Goal: Task Accomplishment & Management: Use online tool/utility

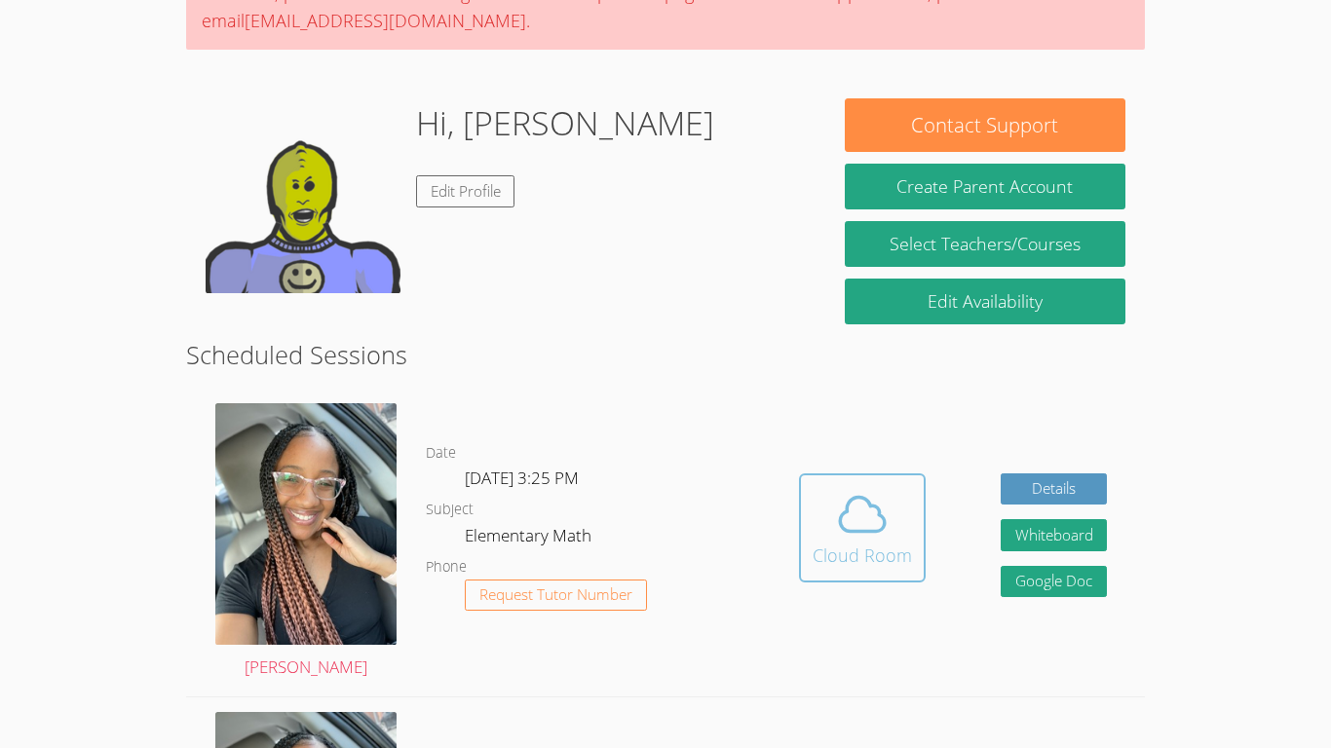
scroll to position [204, 0]
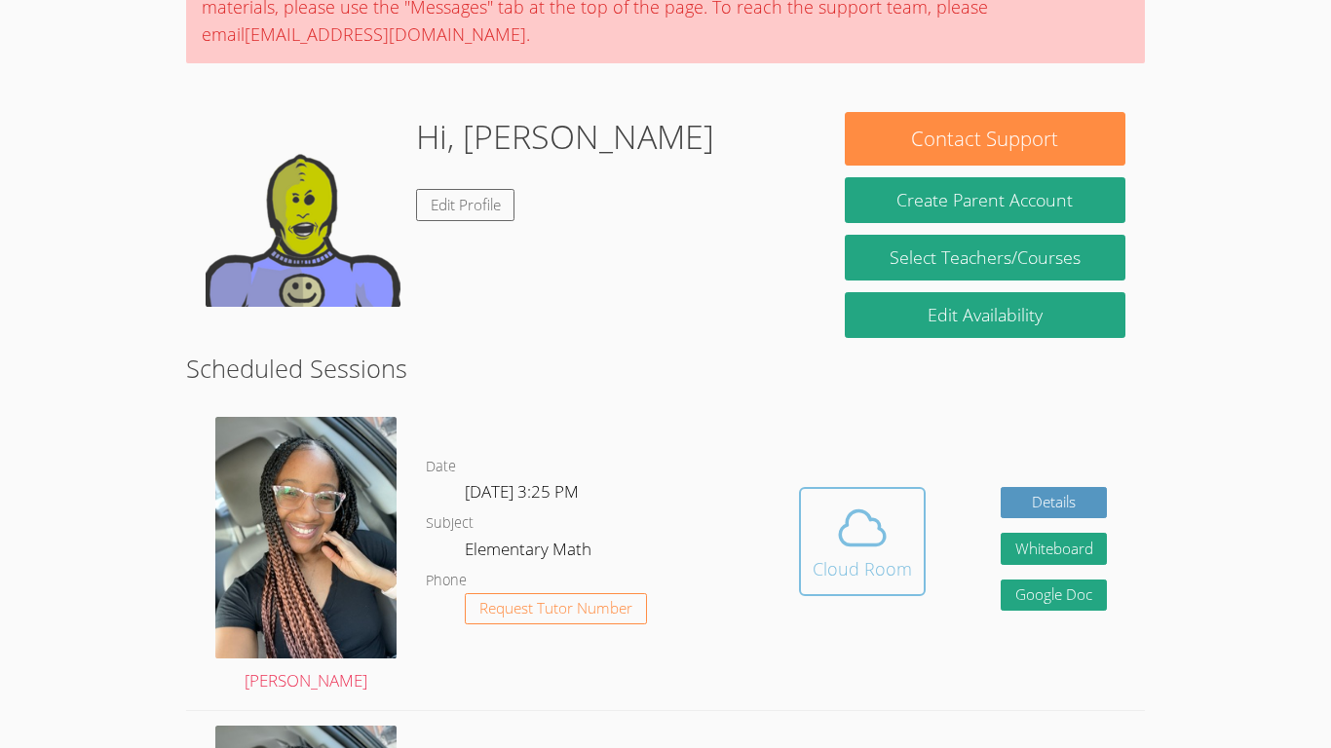
click at [822, 530] on span at bounding box center [861, 528] width 99 height 55
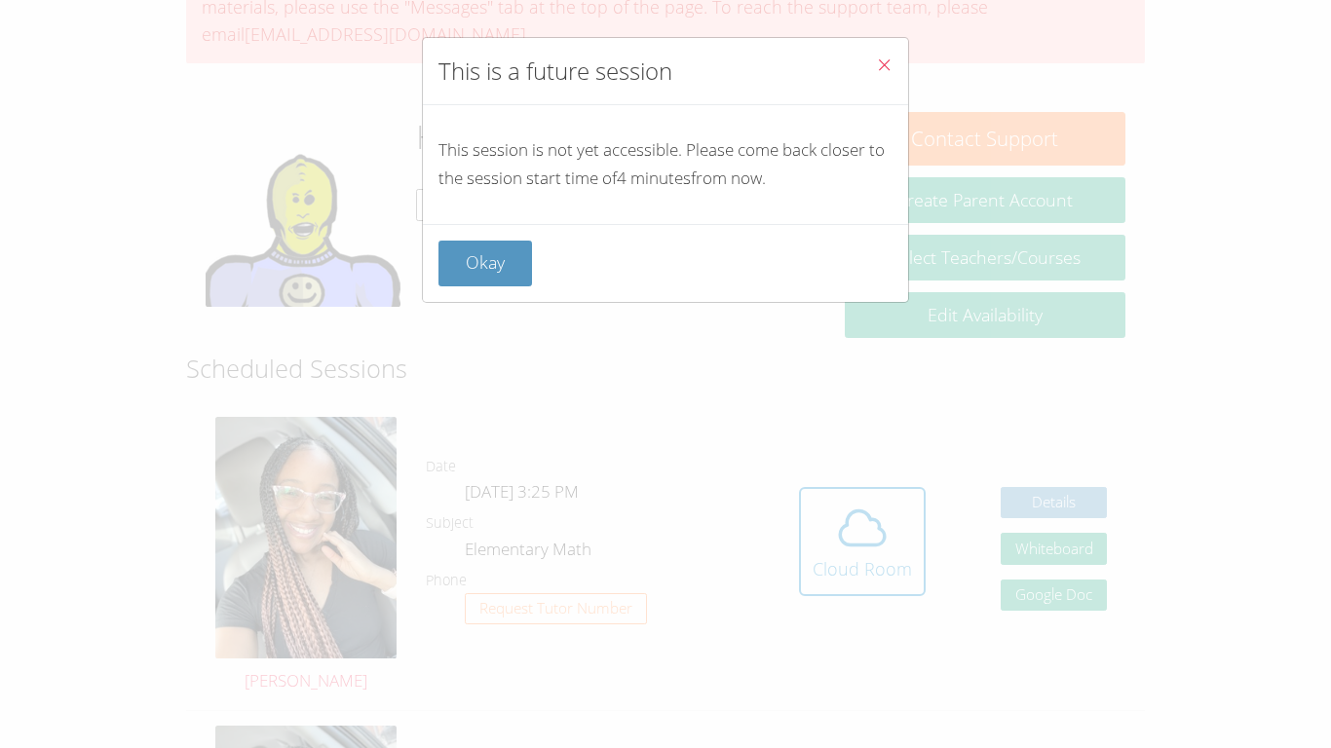
click at [481, 232] on div "Okay" at bounding box center [665, 263] width 485 height 78
click at [482, 242] on button "Okay" at bounding box center [485, 264] width 94 height 46
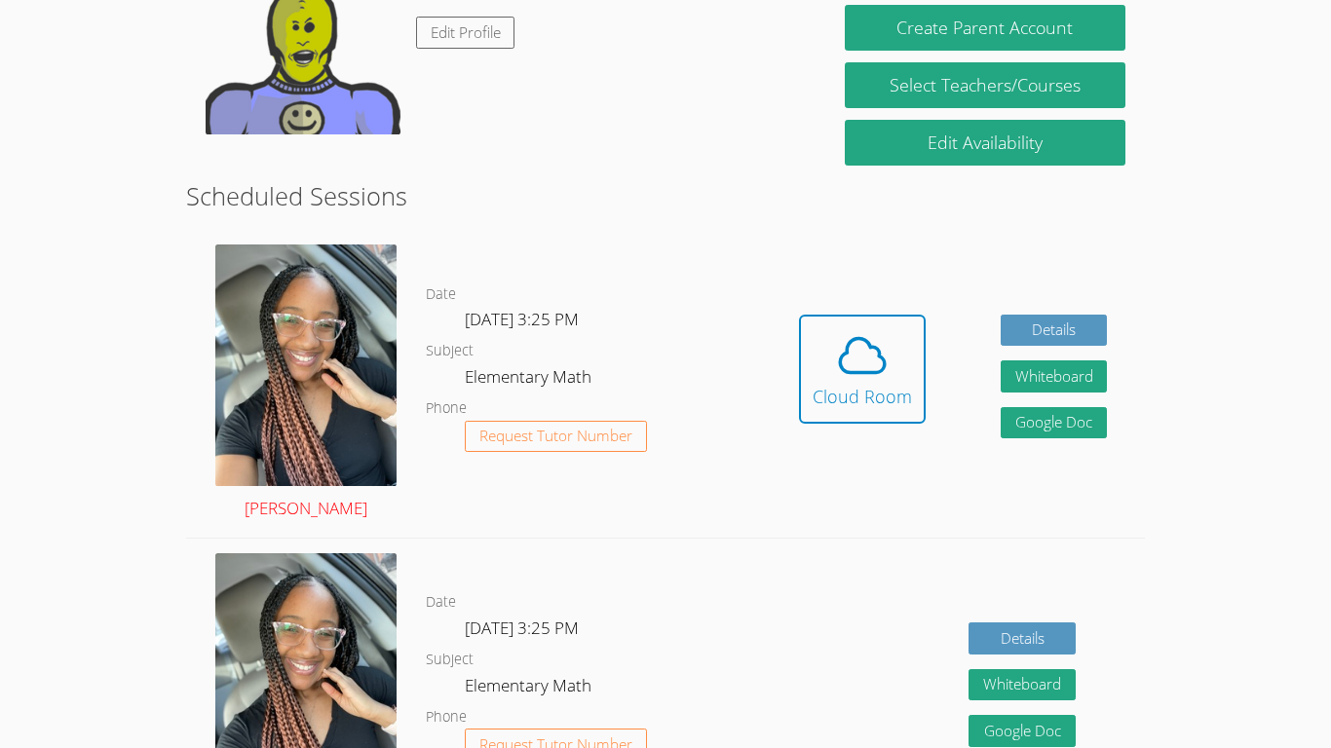
scroll to position [368, 0]
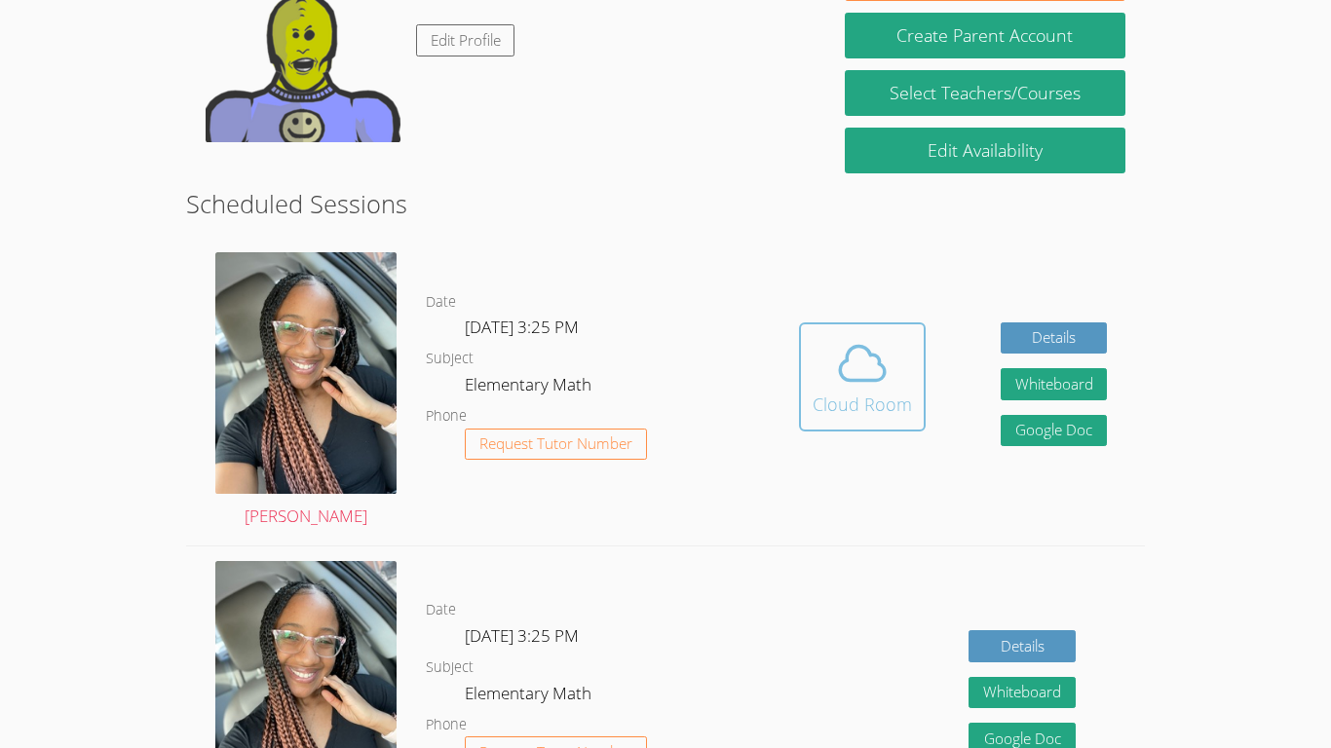
click at [862, 389] on icon at bounding box center [862, 363] width 55 height 55
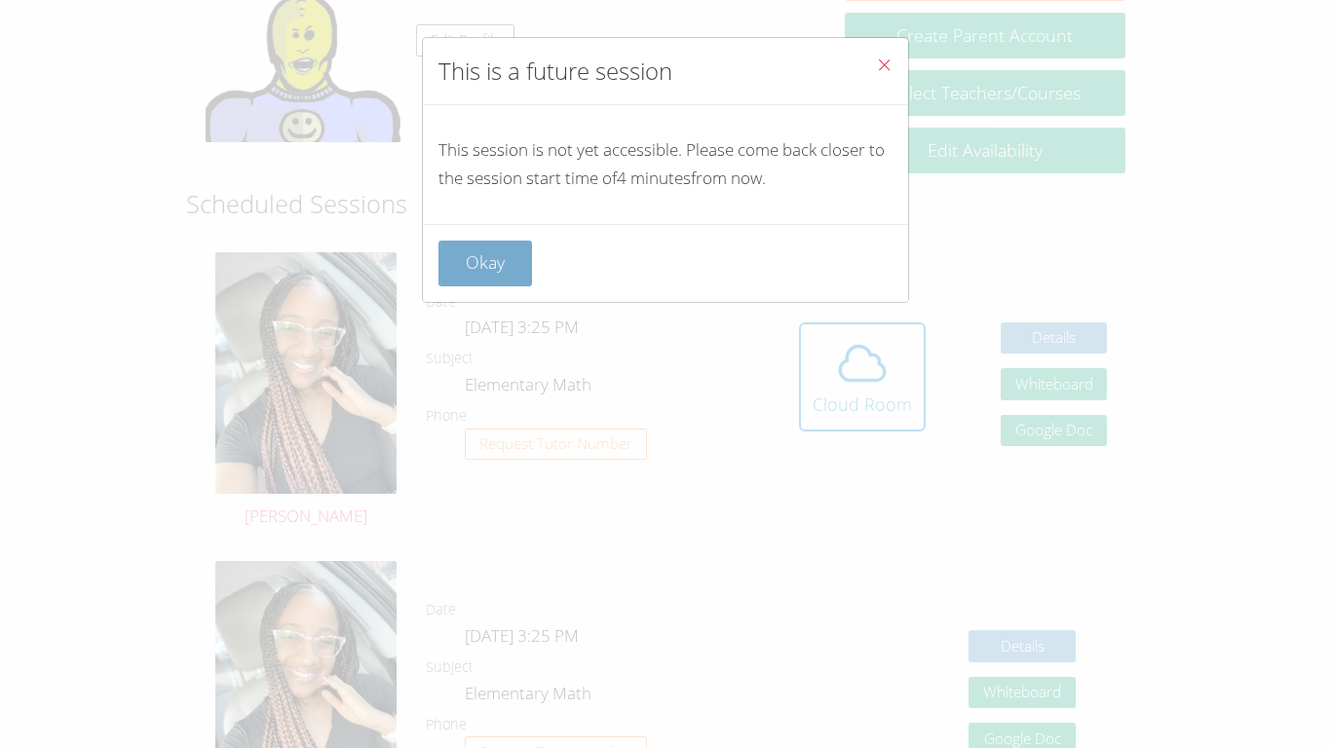
click at [489, 282] on button "Okay" at bounding box center [485, 264] width 94 height 46
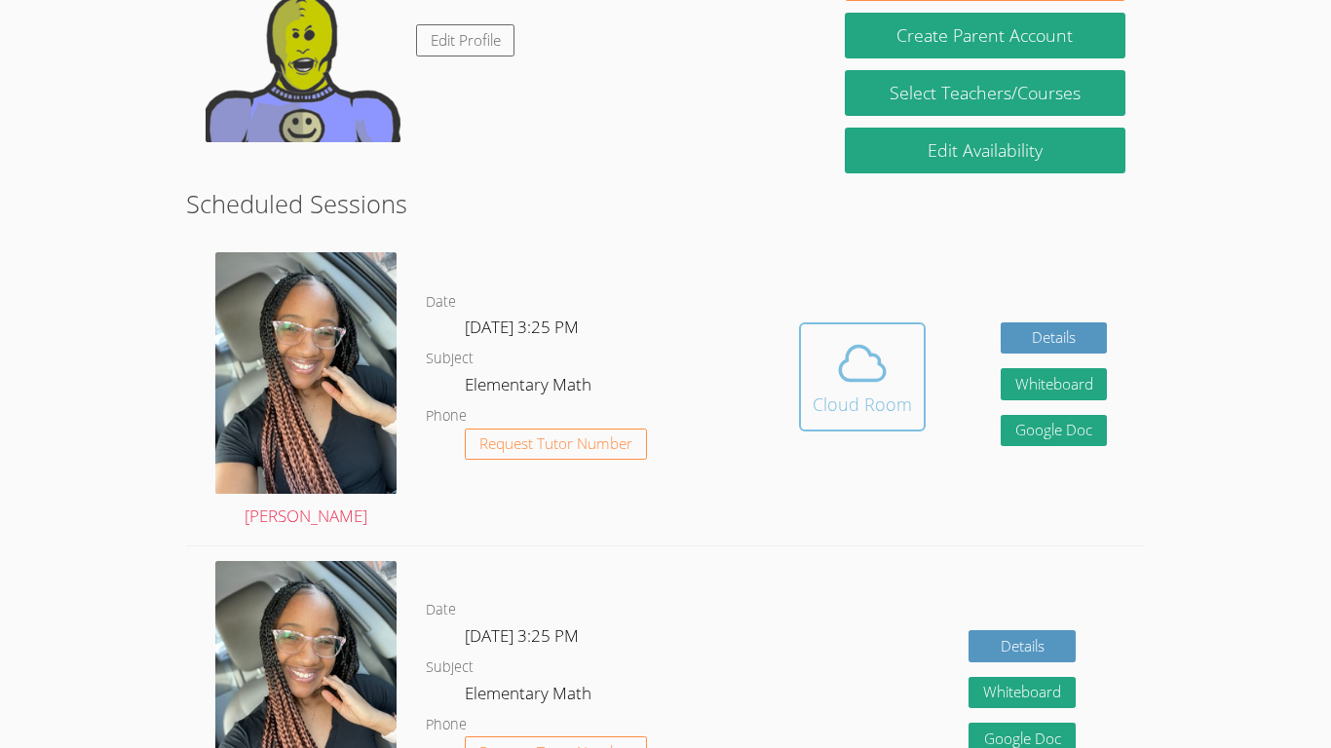
click at [845, 351] on icon at bounding box center [862, 363] width 55 height 55
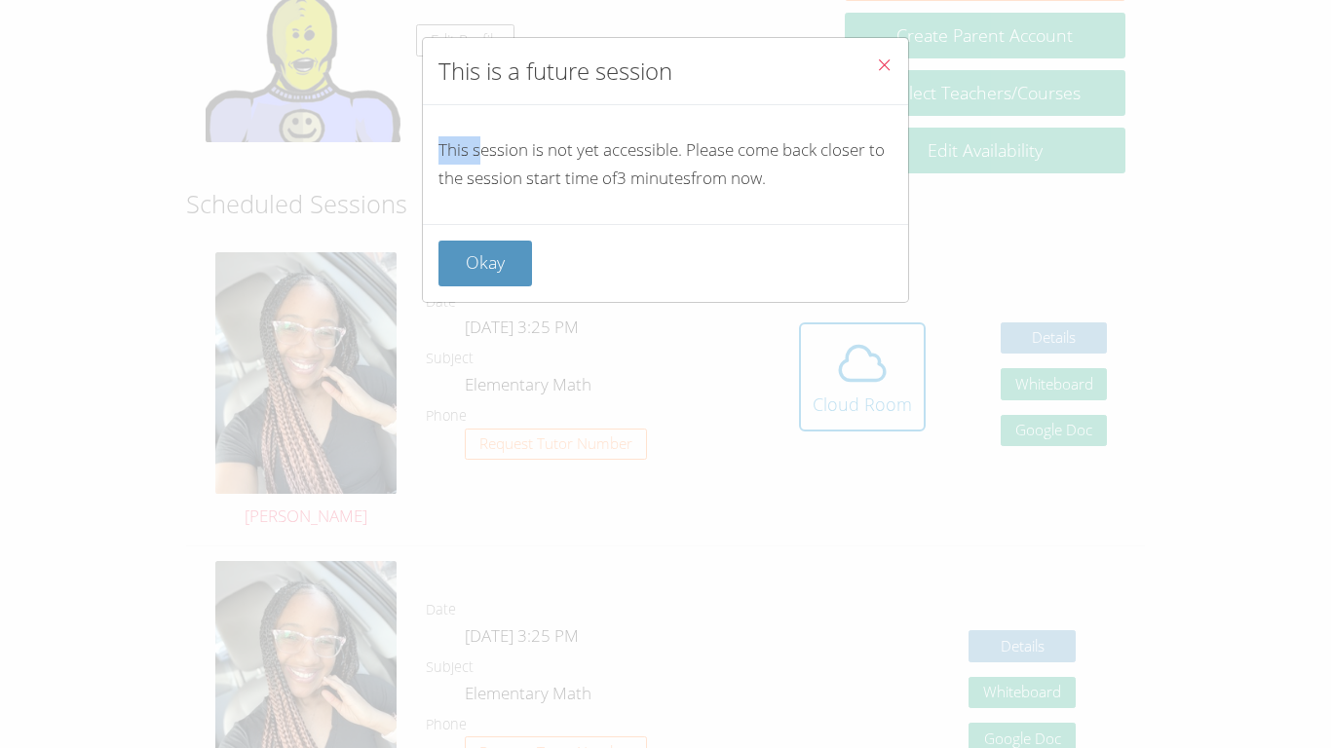
drag, startPoint x: 478, startPoint y: 127, endPoint x: 425, endPoint y: 146, distance: 57.0
click at [425, 146] on div "This session is not yet accessible. Please come back closer to the session star…" at bounding box center [665, 164] width 485 height 119
click at [562, 105] on div "This session is not yet accessible. Please come back closer to the session star…" at bounding box center [665, 164] width 485 height 119
drag, startPoint x: 422, startPoint y: 146, endPoint x: 827, endPoint y: 258, distance: 420.4
click at [0, 0] on div "This session is not yet accessible. Please come back closer to the session star…" at bounding box center [0, 0] width 0 height 0
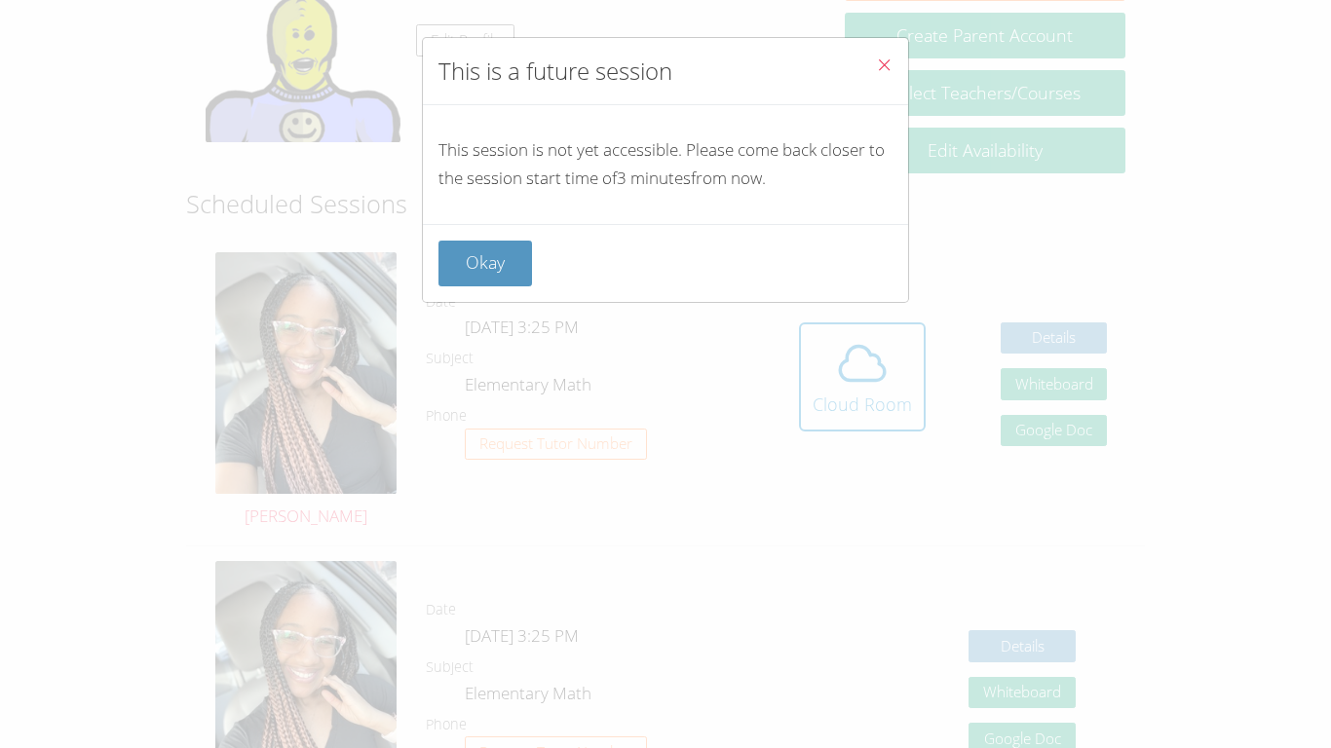
click at [620, 269] on div "Okay" at bounding box center [665, 264] width 454 height 46
click at [503, 264] on button "Okay" at bounding box center [485, 264] width 94 height 46
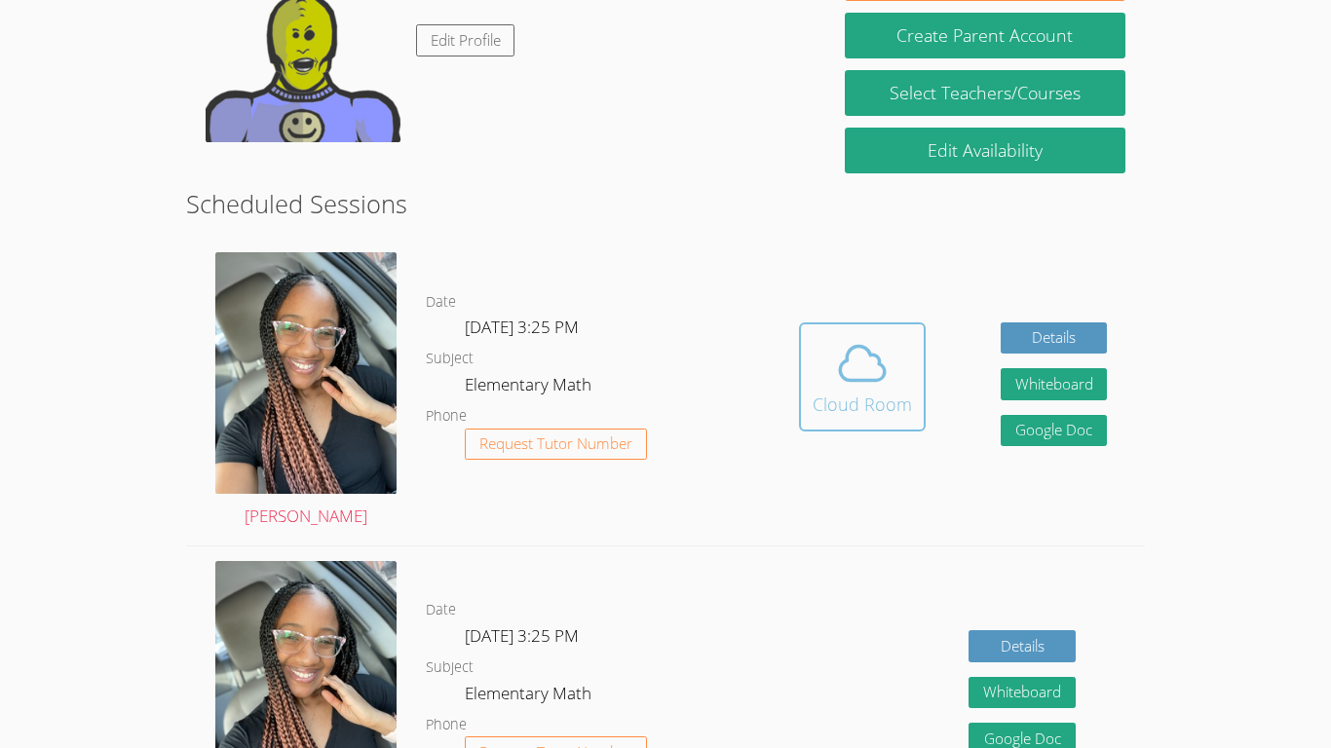
click at [807, 371] on button "Cloud Room" at bounding box center [862, 376] width 127 height 109
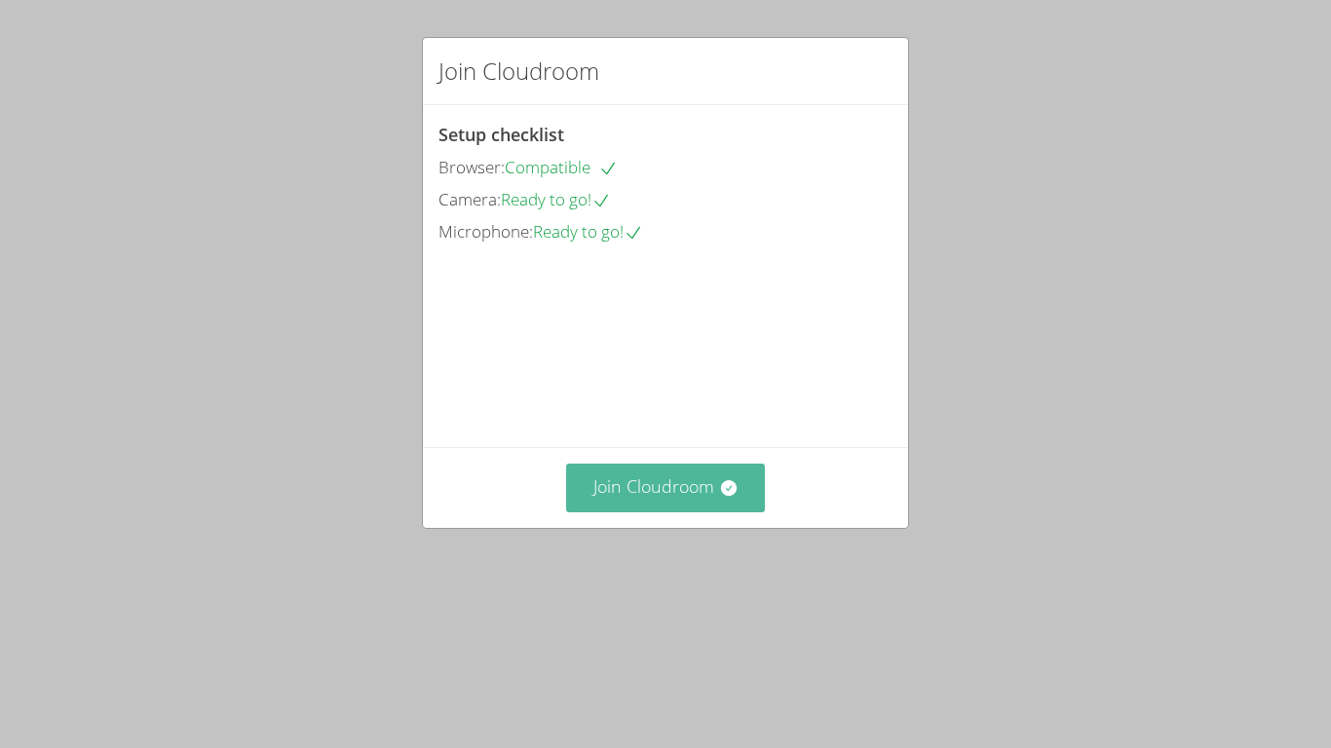
click at [701, 511] on button "Join Cloudroom" at bounding box center [666, 488] width 200 height 48
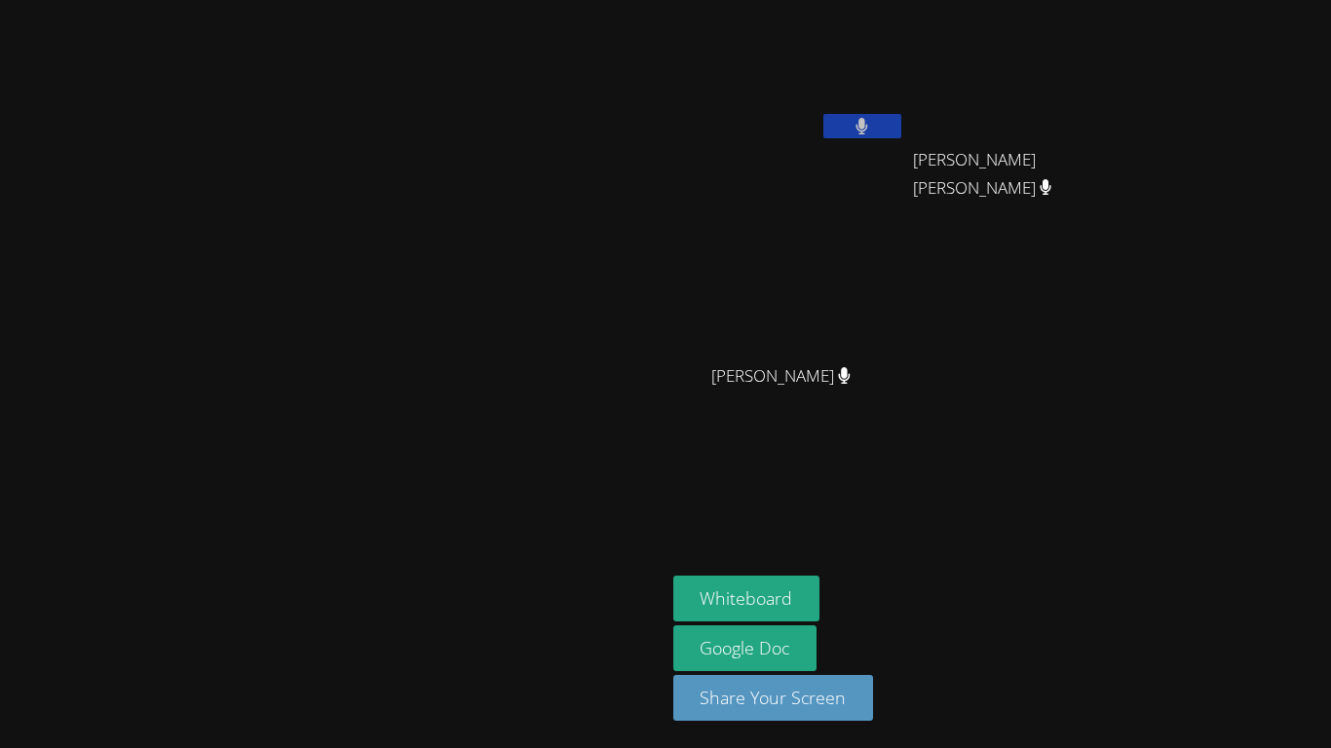
click at [901, 130] on button at bounding box center [862, 126] width 78 height 24
click at [872, 120] on icon at bounding box center [861, 126] width 20 height 17
click at [901, 135] on button at bounding box center [862, 126] width 78 height 24
click at [820, 593] on button "Whiteboard" at bounding box center [746, 599] width 147 height 46
click at [872, 132] on icon at bounding box center [861, 126] width 20 height 17
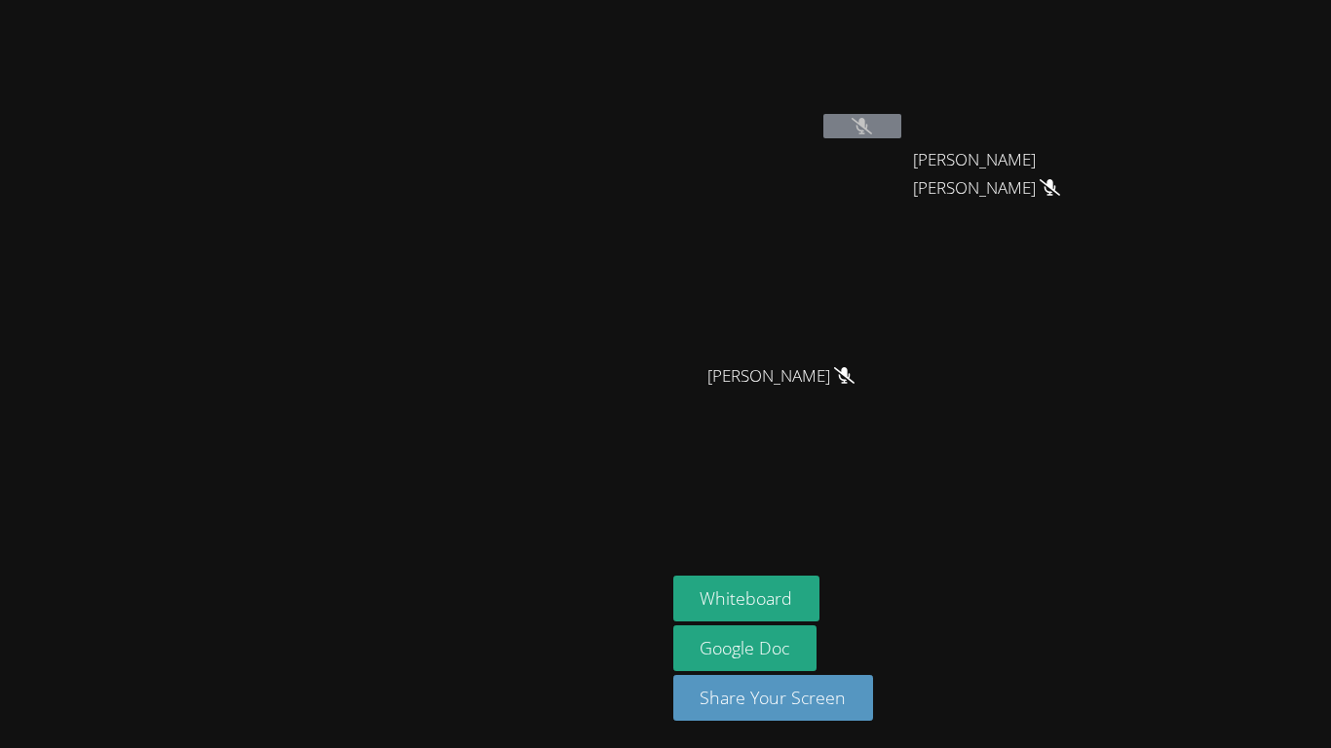
drag, startPoint x: 930, startPoint y: 592, endPoint x: 867, endPoint y: 426, distance: 178.2
click at [867, 426] on aside "Jose Lara Jo Ann Tobor Jo Ann Tobor Loveina Flores Loveina Flores Whiteboard Go…" at bounding box center [908, 374] width 487 height 748
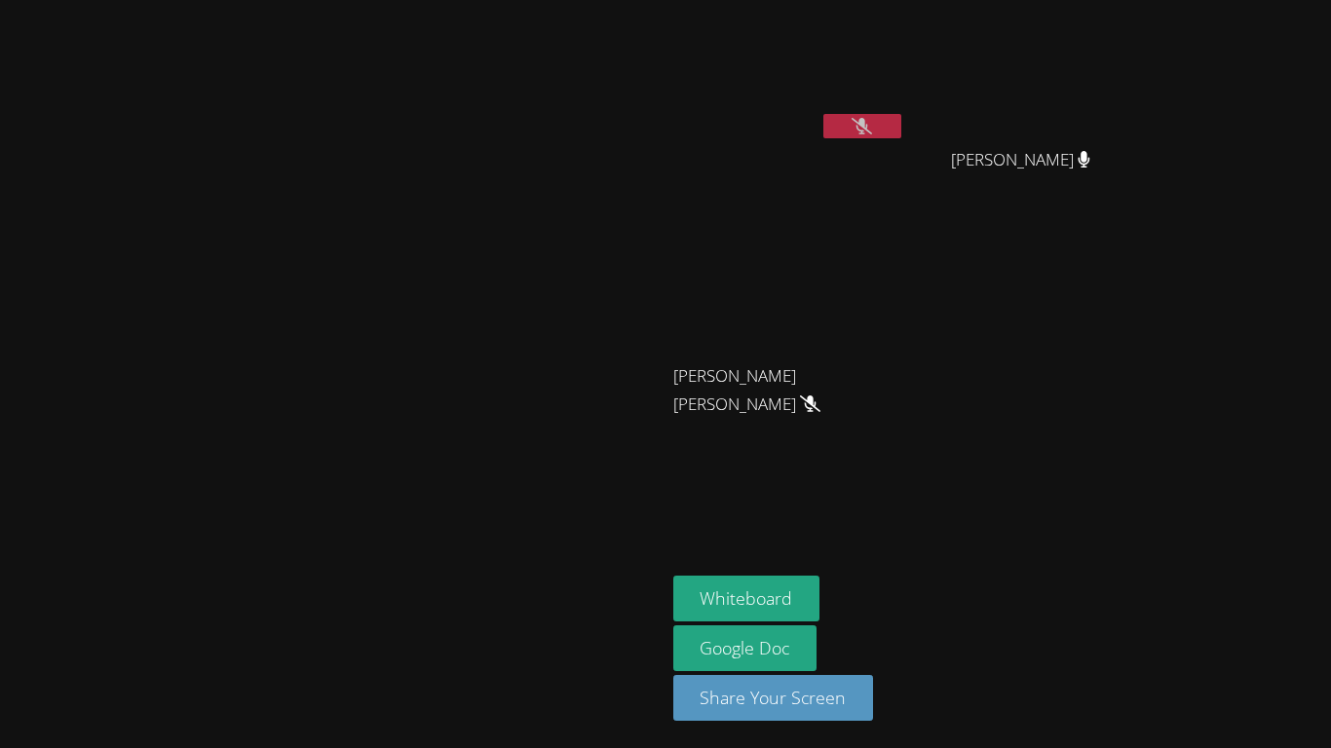
click at [872, 127] on icon at bounding box center [861, 126] width 20 height 17
click at [872, 124] on icon at bounding box center [861, 126] width 20 height 17
click at [872, 131] on icon at bounding box center [861, 126] width 20 height 17
click at [868, 131] on icon at bounding box center [861, 126] width 13 height 17
click at [1145, 409] on div "Sophia Interiano Argueta" at bounding box center [1029, 394] width 232 height 78
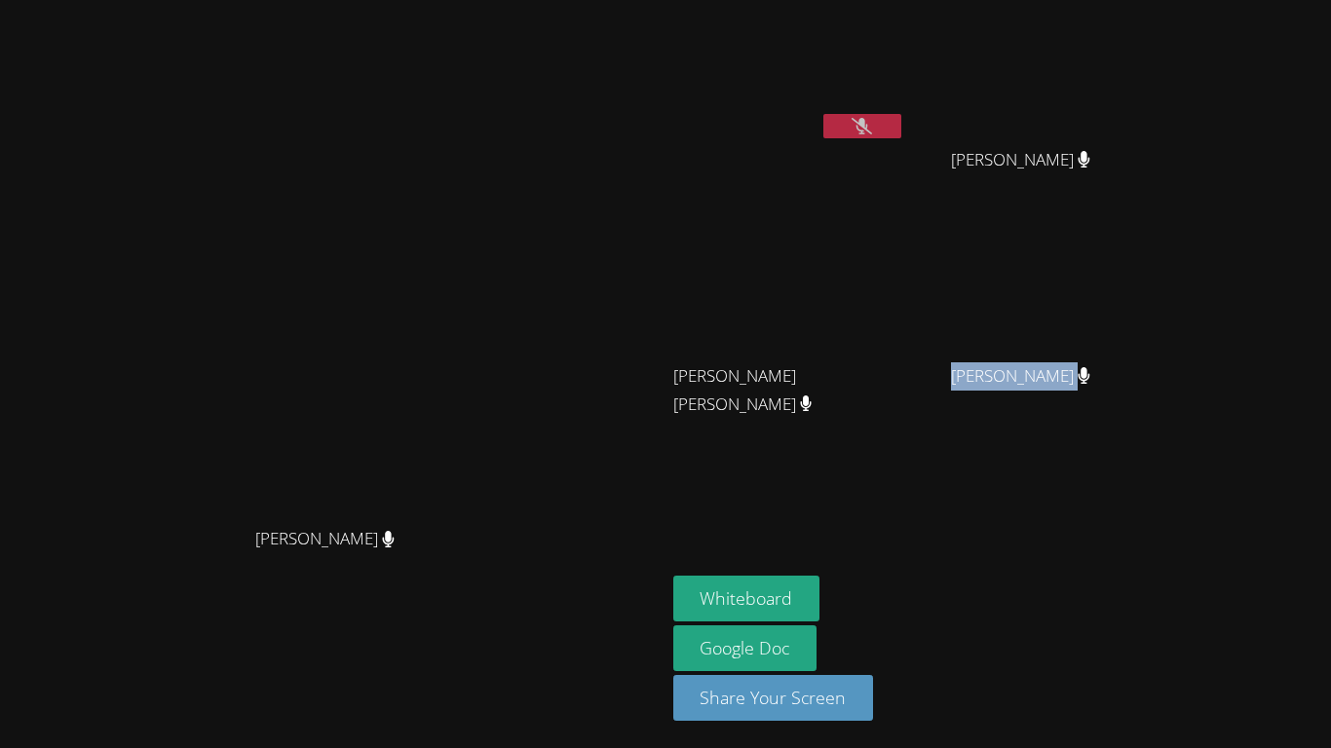
drag, startPoint x: 1089, startPoint y: 378, endPoint x: 1326, endPoint y: 387, distance: 236.9
click at [1152, 387] on aside "Jose Lara Loveina Flores Loveina Flores Jo Ann Tobor Jo Ann Tobor Sophia Interi…" at bounding box center [908, 374] width 487 height 748
click at [1313, 388] on div at bounding box center [1313, 388] width 0 height 0
click at [390, 0] on div at bounding box center [195, 0] width 390 height 0
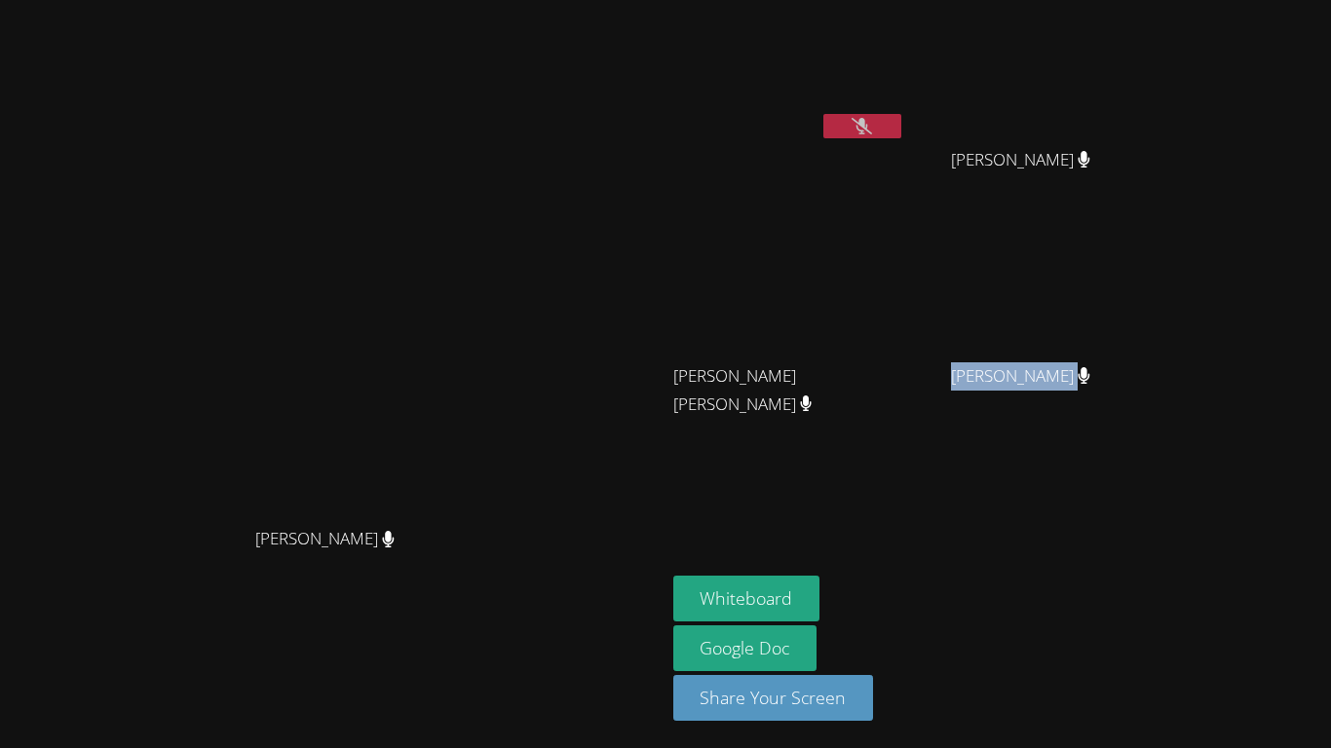
click at [390, 0] on div at bounding box center [195, 0] width 390 height 0
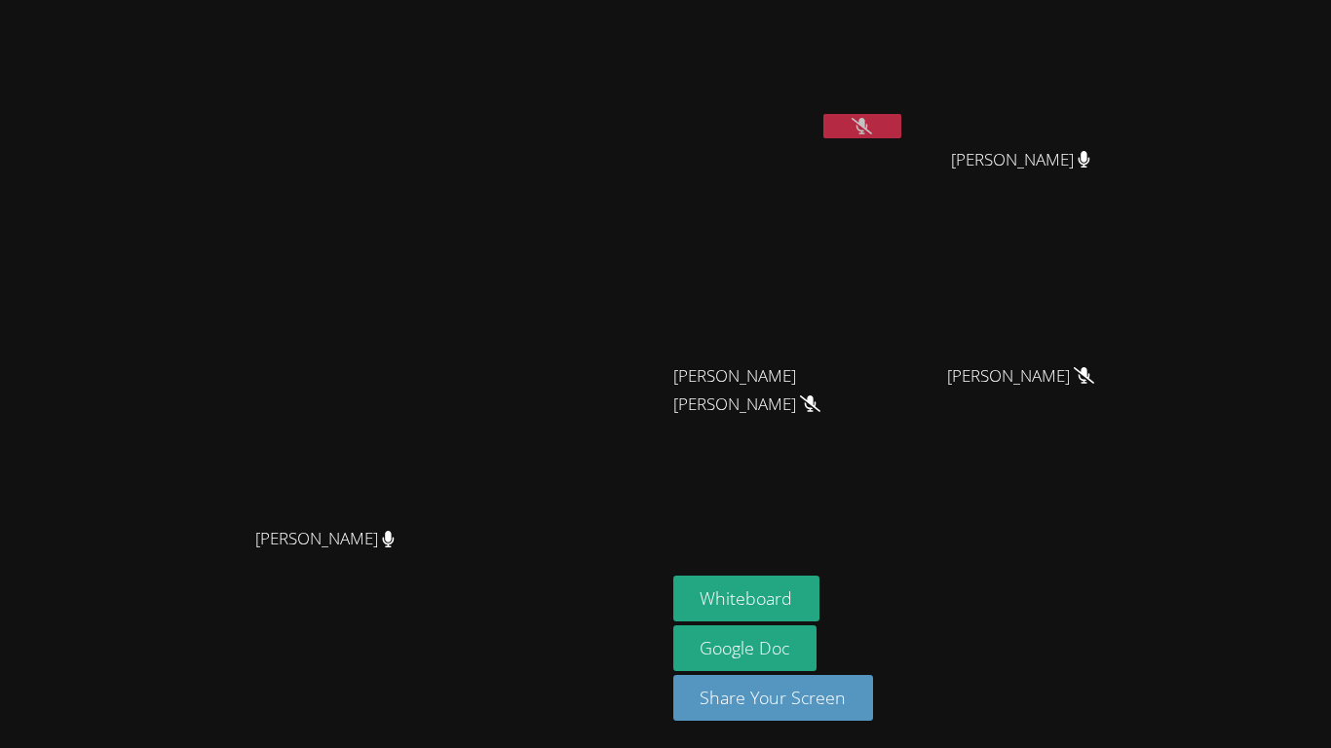
click at [390, 0] on div at bounding box center [195, 0] width 390 height 0
click at [1100, 460] on aside "Jose Lara Loveina Flores Loveina Flores Jo Ann Tobor Jo Ann Tobor Sophia Interi…" at bounding box center [908, 374] width 487 height 748
drag, startPoint x: 910, startPoint y: 365, endPoint x: 1283, endPoint y: 123, distance: 445.0
click at [1145, 123] on div "Jose Lara Loveina Flores Loveina Flores Jo Ann Tobor Jo Ann Tobor Sophia Interi…" at bounding box center [908, 220] width 471 height 425
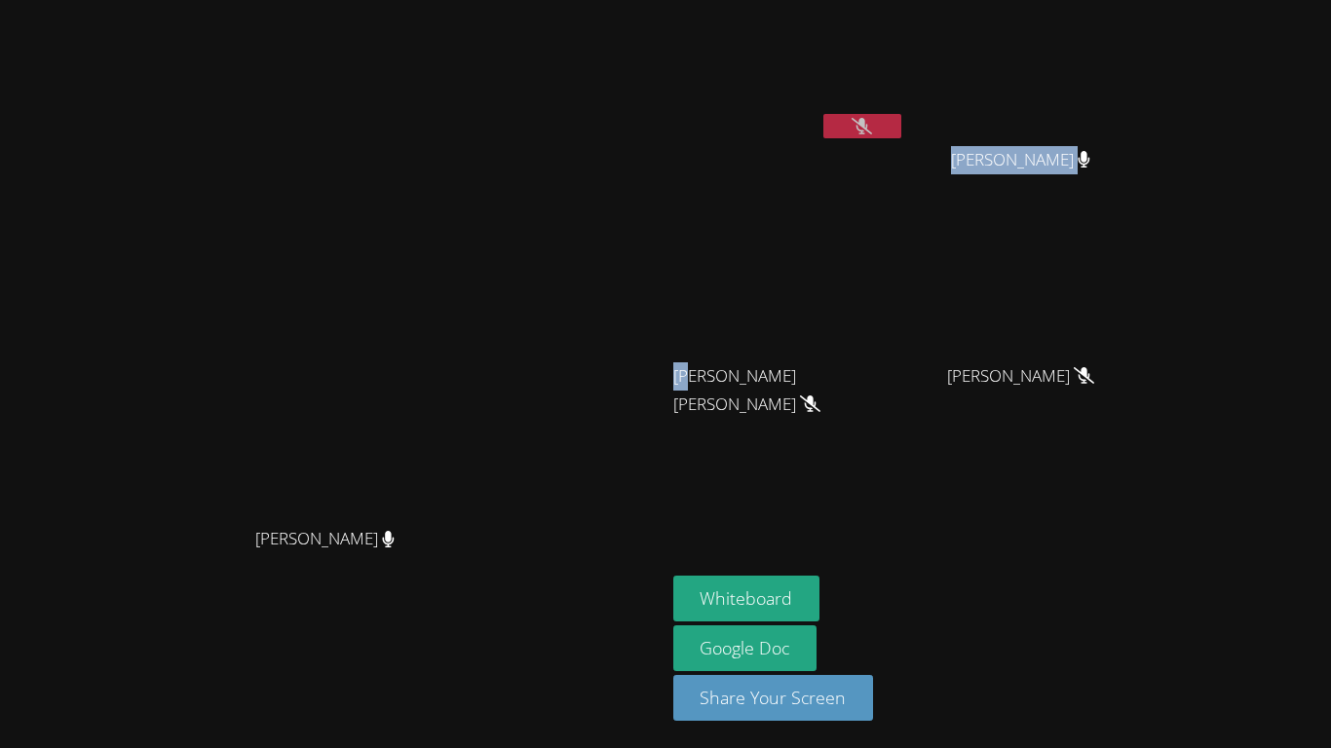
click at [905, 161] on div "Jose Lara" at bounding box center [789, 112] width 232 height 208
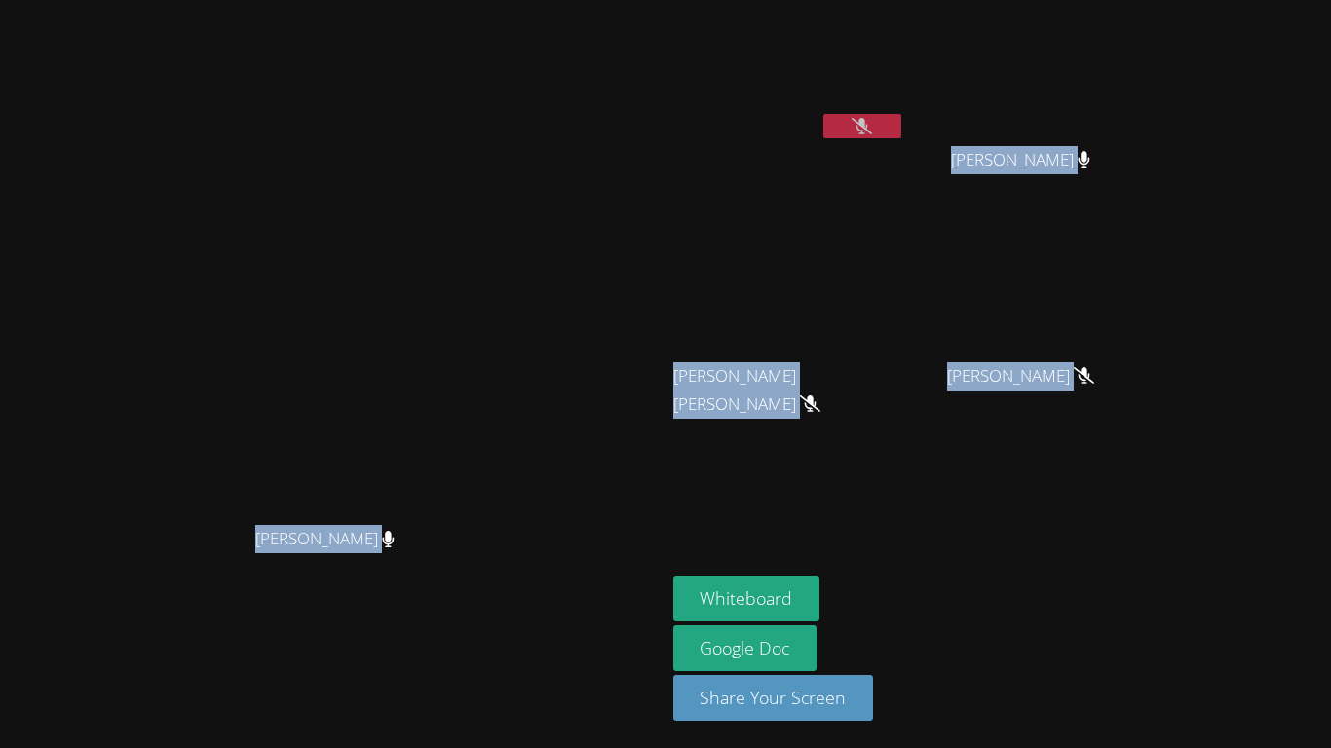
drag, startPoint x: 841, startPoint y: 168, endPoint x: 1328, endPoint y: 376, distance: 529.8
click at [1328, 376] on div "Shaddae Smith Shaddae Smith Jose Lara Loveina Flores Loveina Flores Jo Ann Tobo…" at bounding box center [665, 374] width 1331 height 748
click at [1315, 601] on div at bounding box center [1315, 601] width 0 height 0
click at [390, 0] on div at bounding box center [195, 0] width 390 height 0
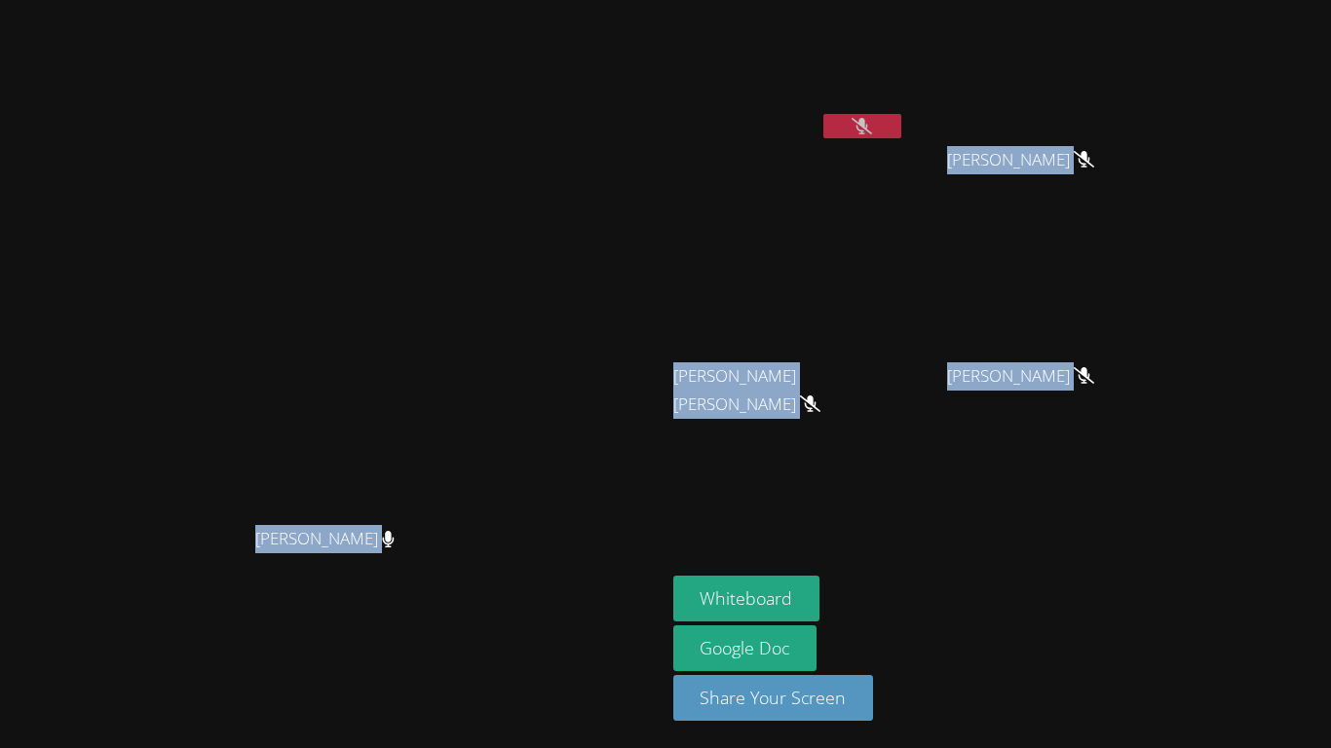
click at [1152, 307] on aside "Jose Lara Loveina Flores Loveina Flores Jo Ann Tobor Jo Ann Tobor Sophia Interi…" at bounding box center [908, 374] width 487 height 748
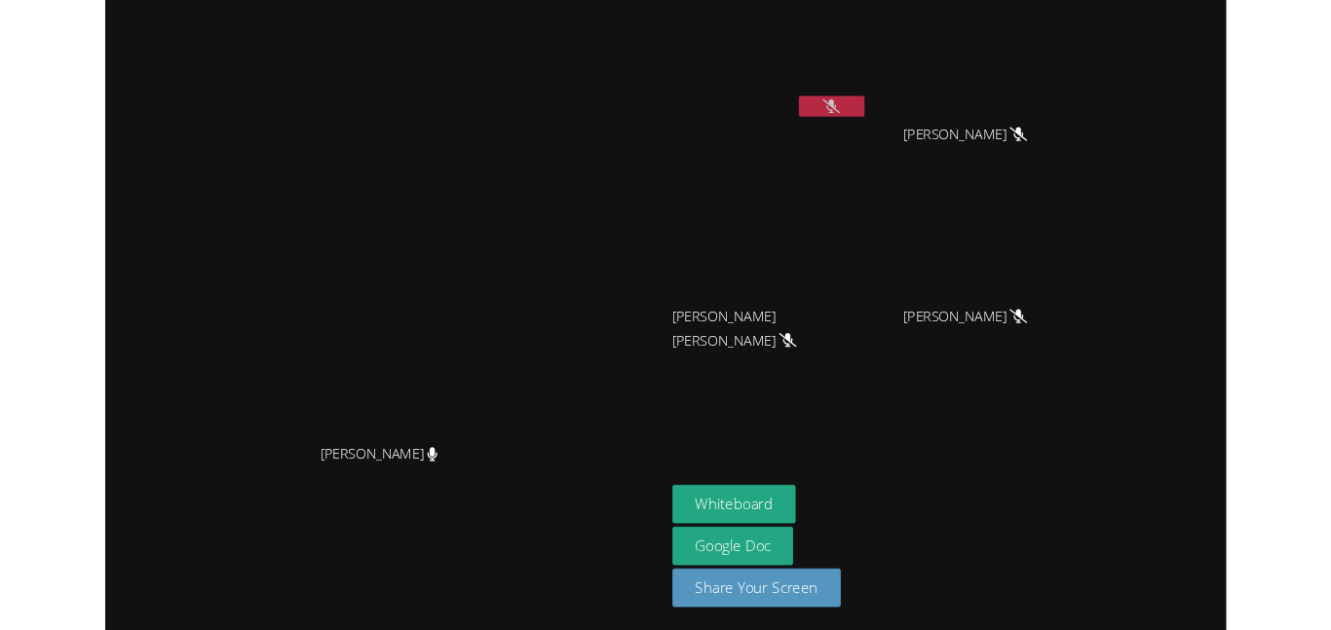
scroll to position [0, 0]
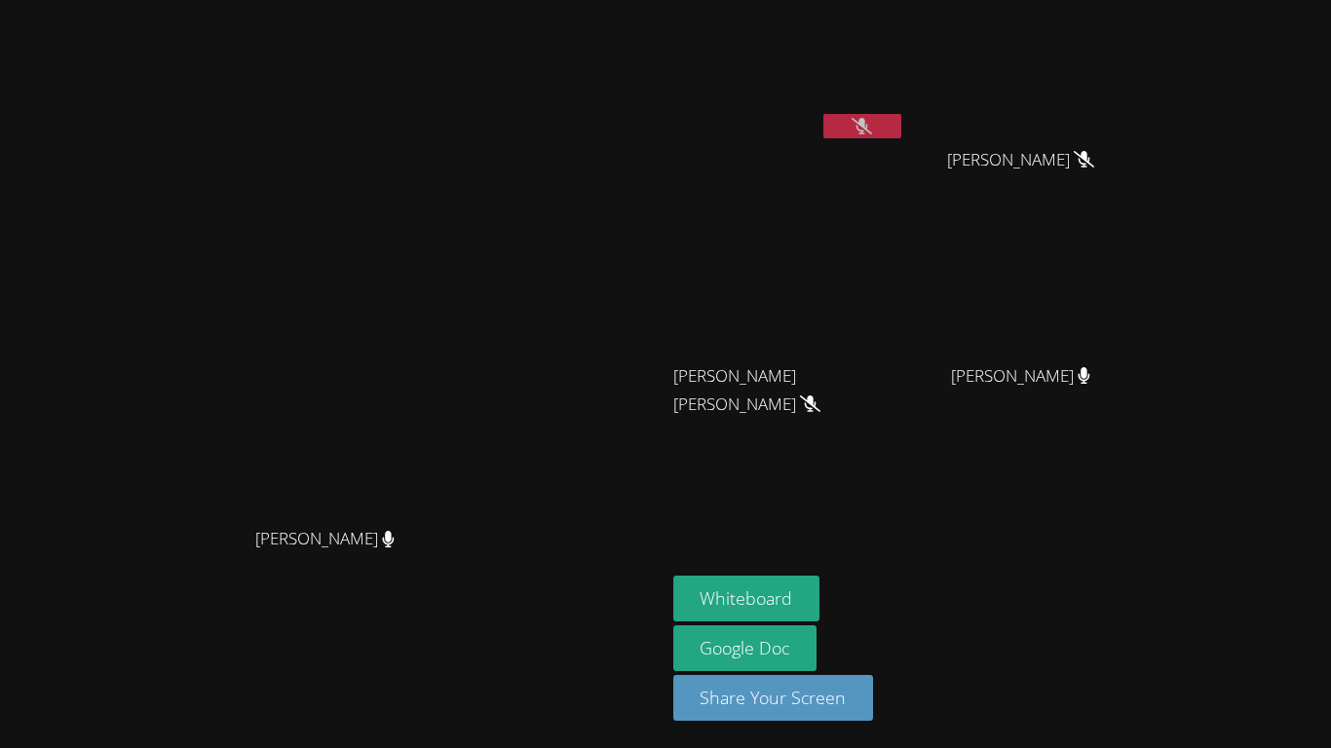
click at [901, 116] on button at bounding box center [862, 126] width 78 height 24
click at [905, 95] on video at bounding box center [789, 73] width 232 height 131
click at [868, 128] on icon at bounding box center [861, 126] width 13 height 17
click at [905, 111] on video at bounding box center [789, 73] width 232 height 131
click at [872, 122] on icon at bounding box center [861, 126] width 20 height 17
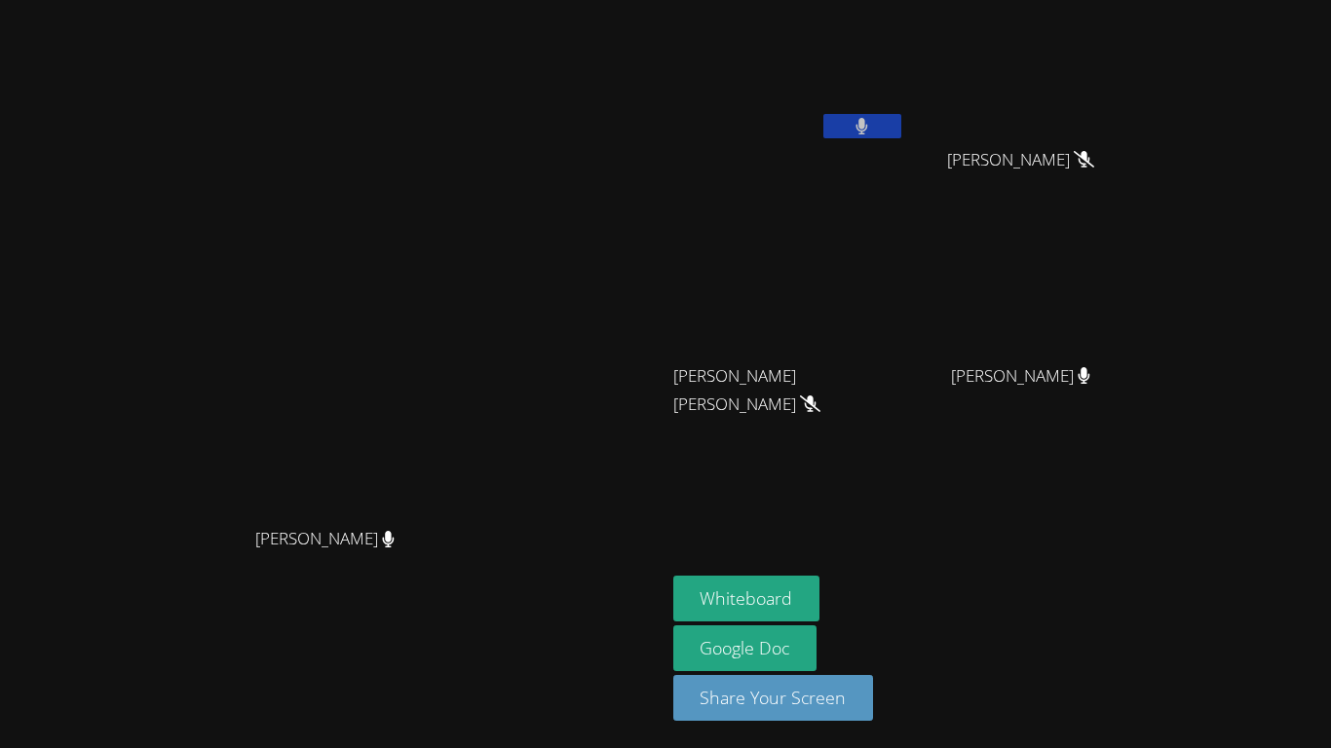
click at [901, 122] on button at bounding box center [862, 126] width 78 height 24
click at [872, 126] on icon at bounding box center [861, 126] width 20 height 17
click at [901, 116] on button at bounding box center [862, 126] width 78 height 24
click at [905, 97] on video at bounding box center [789, 73] width 232 height 131
click at [905, 96] on video at bounding box center [789, 73] width 232 height 131
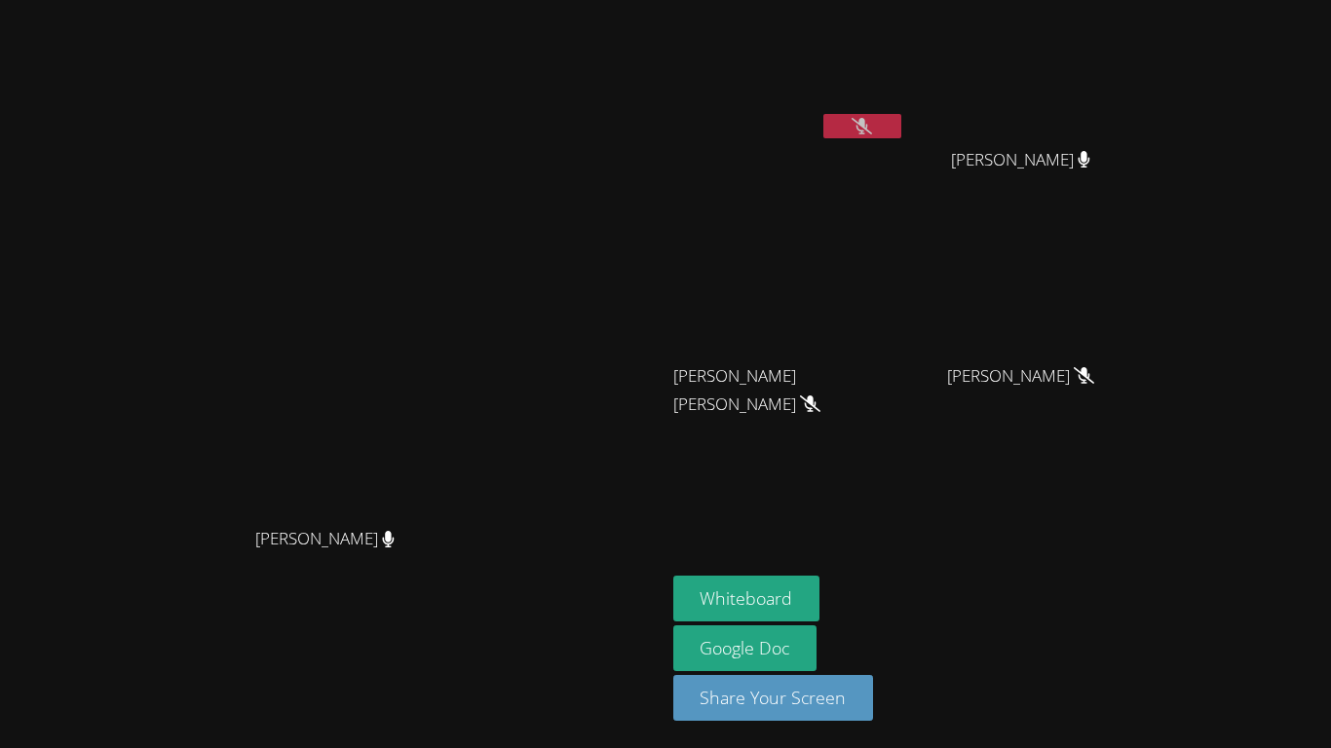
click at [901, 121] on button at bounding box center [862, 126] width 78 height 24
